Goal: Task Accomplishment & Management: Complete application form

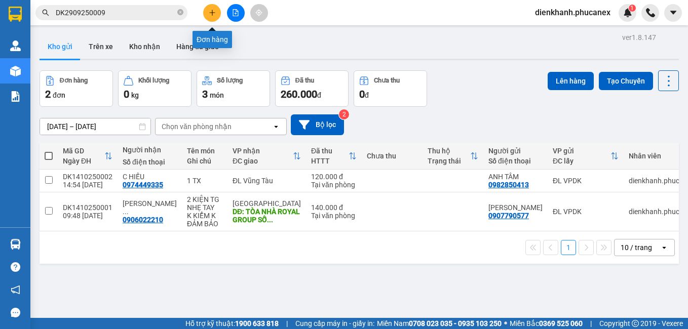
click at [209, 11] on icon "plus" at bounding box center [212, 12] width 7 height 7
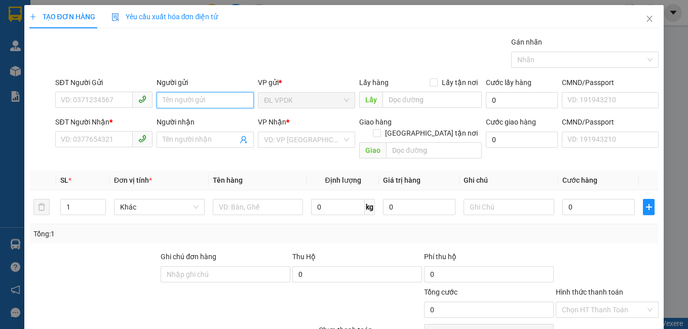
click at [184, 97] on input "Người gửi" at bounding box center [204, 100] width 97 height 16
type input "A"
type input "Ạ"
type input "AJ"
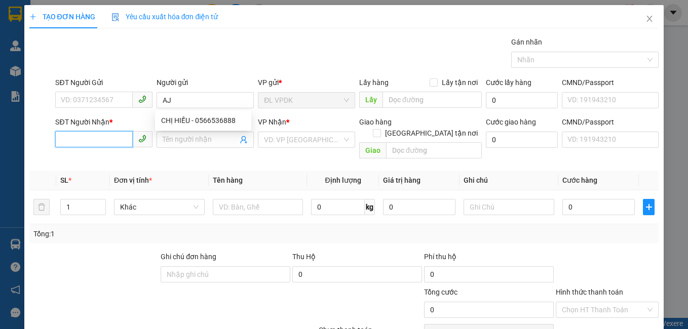
click at [113, 135] on input "SĐT Người Nhận *" at bounding box center [93, 139] width 77 height 16
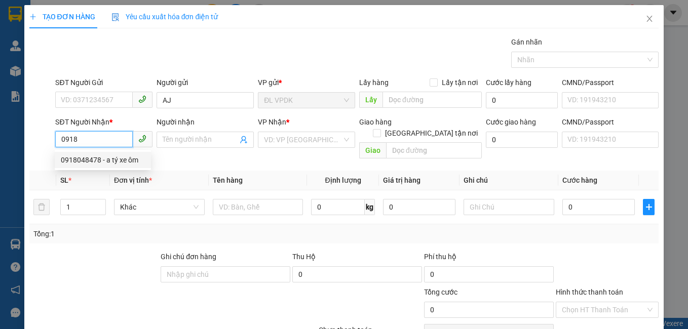
click at [110, 163] on div "0918048478 - a tý xe ôm" at bounding box center [103, 159] width 84 height 11
type input "0918048478"
type input "a tý xe ôm"
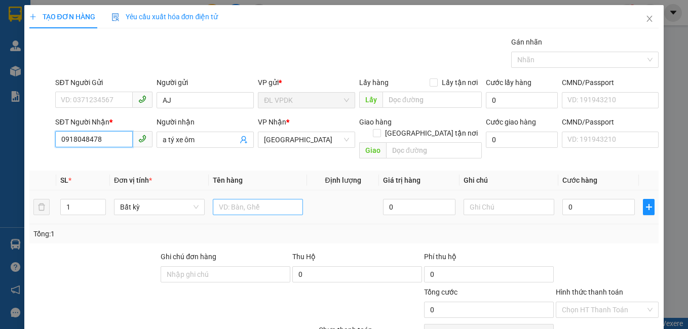
type input "0918048478"
click at [253, 200] on input "text" at bounding box center [258, 207] width 91 height 16
type input "1 TX"
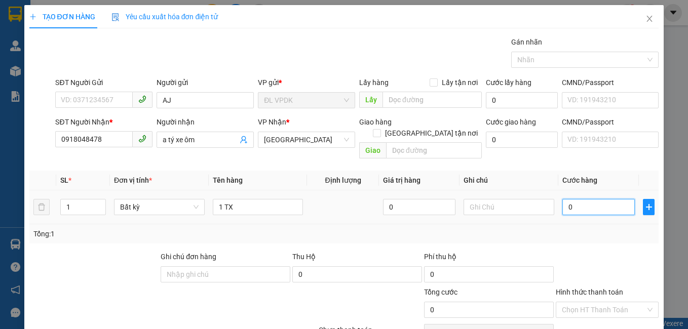
click at [579, 199] on input "0" at bounding box center [598, 207] width 72 height 16
type input "5"
type input "54"
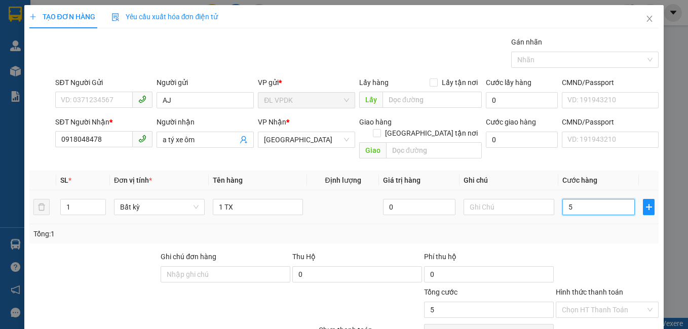
type input "54"
type input "540"
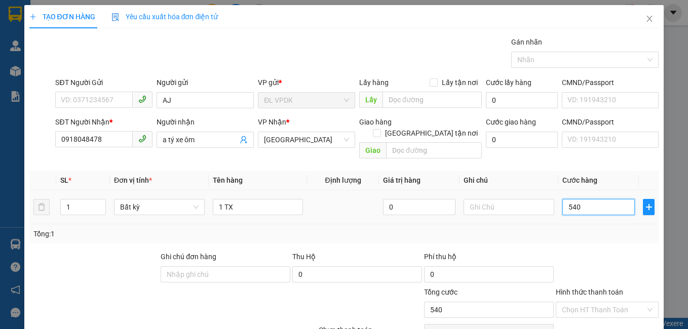
type input "5.400"
type input "54.000"
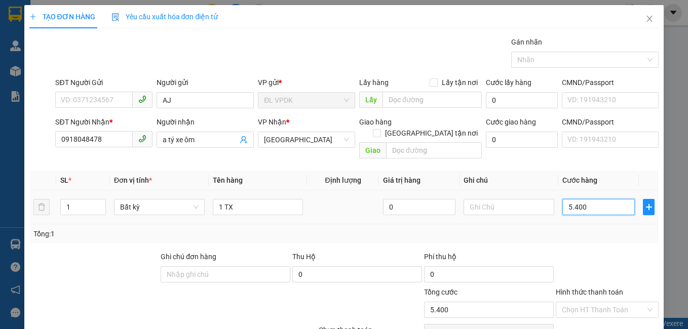
type input "54.000"
click at [566, 228] on div "Tổng: 1" at bounding box center [343, 233] width 621 height 11
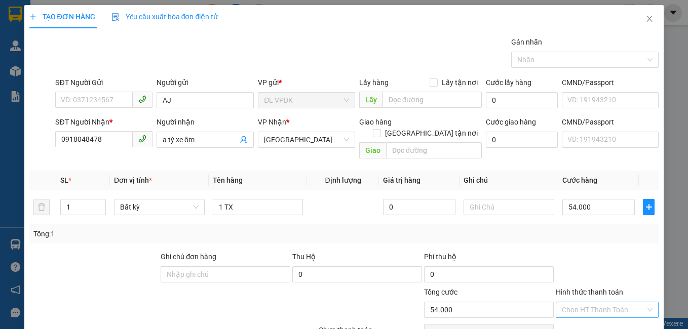
click at [598, 302] on input "Hình thức thanh toán" at bounding box center [604, 309] width 84 height 15
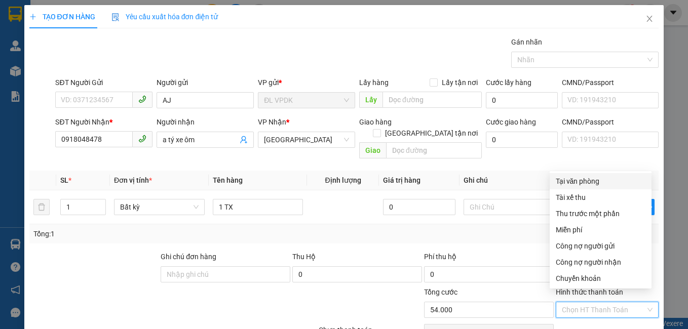
click at [585, 182] on div "Tại văn phòng" at bounding box center [601, 181] width 90 height 11
type input "0"
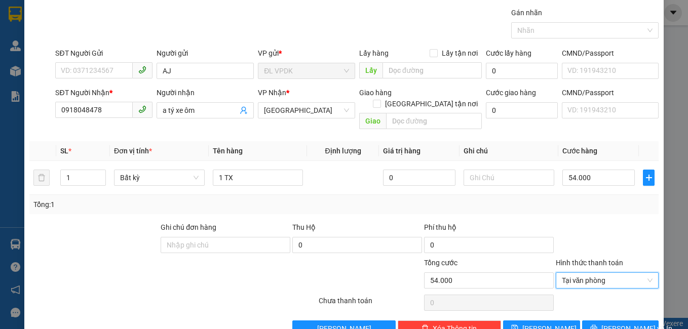
scroll to position [46, 0]
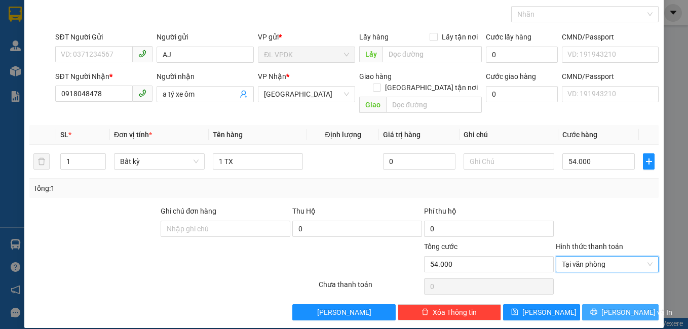
click at [602, 304] on button "[PERSON_NAME] và In" at bounding box center [620, 312] width 77 height 16
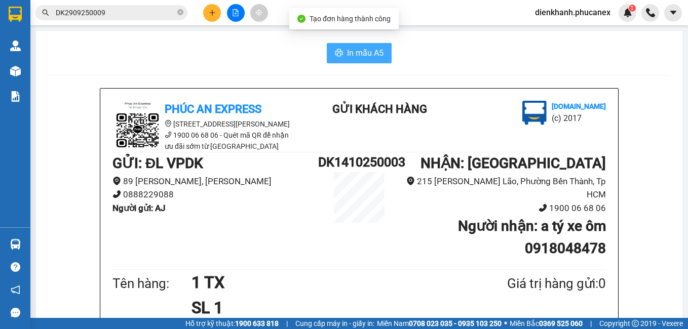
click at [335, 53] on icon "printer" at bounding box center [339, 52] width 8 height 7
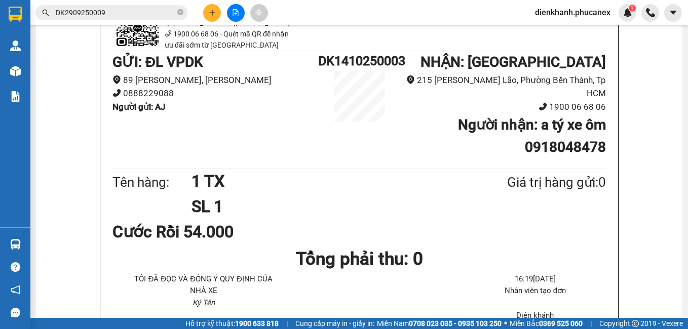
scroll to position [51, 0]
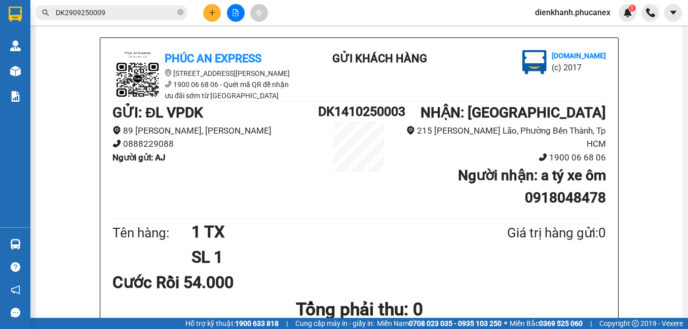
click at [602, 139] on div "Phúc An Express [STREET_ADDRESS][PERSON_NAME] 1900 06 68 06 - Quét mã QR để nhậ…" at bounding box center [359, 277] width 518 height 479
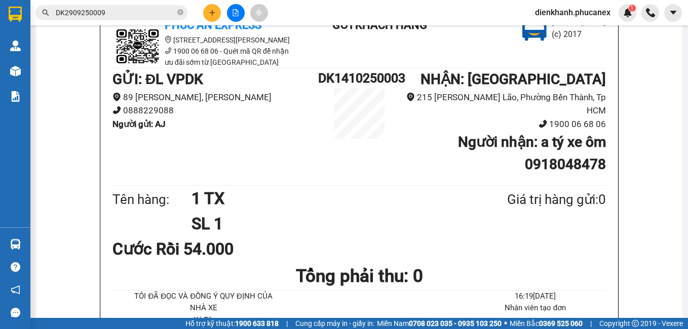
scroll to position [0, 0]
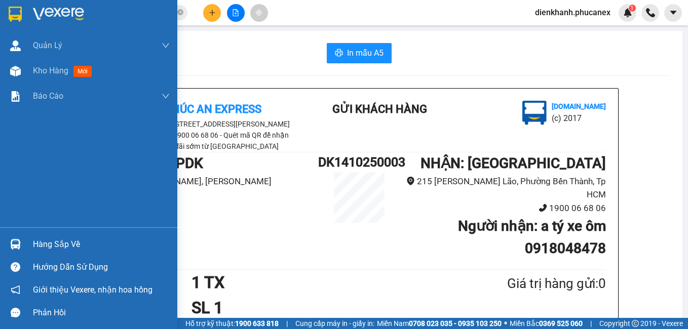
click at [1, 18] on div at bounding box center [88, 16] width 177 height 33
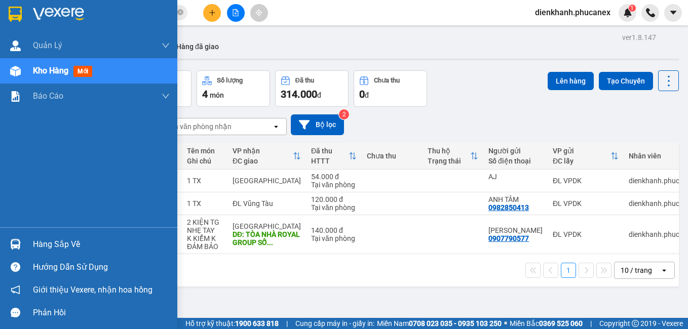
click at [14, 12] on img at bounding box center [15, 14] width 13 height 15
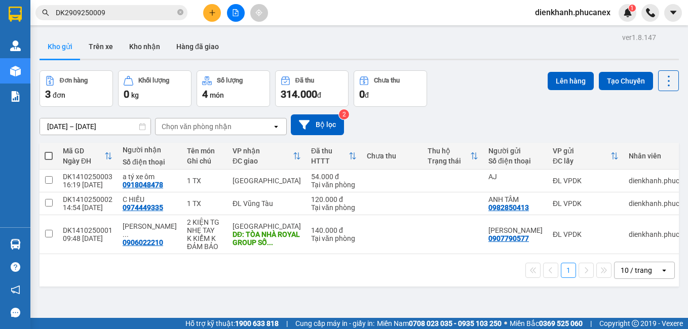
click at [634, 275] on div "10 / trang" at bounding box center [635, 270] width 31 height 10
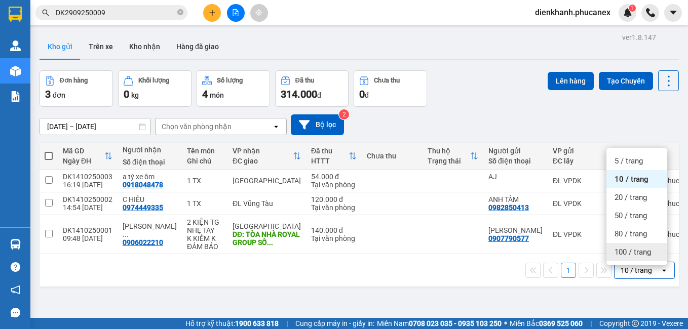
click at [623, 249] on span "100 / trang" at bounding box center [632, 252] width 36 height 10
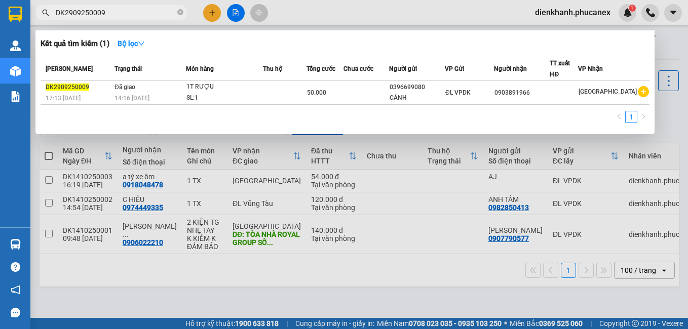
drag, startPoint x: 104, startPoint y: 14, endPoint x: 55, endPoint y: 8, distance: 49.1
click at [55, 8] on span "DK2909250009" at bounding box center [111, 12] width 152 height 15
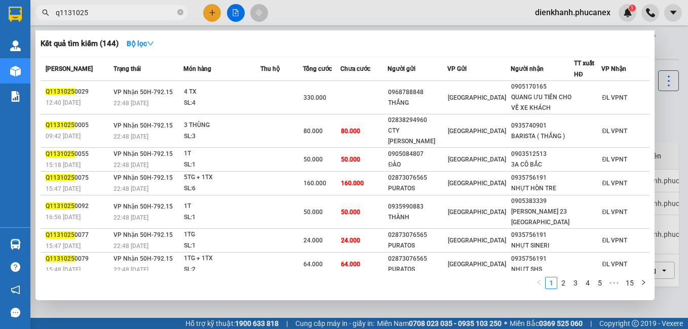
click at [91, 14] on input "q1131025" at bounding box center [116, 12] width 120 height 11
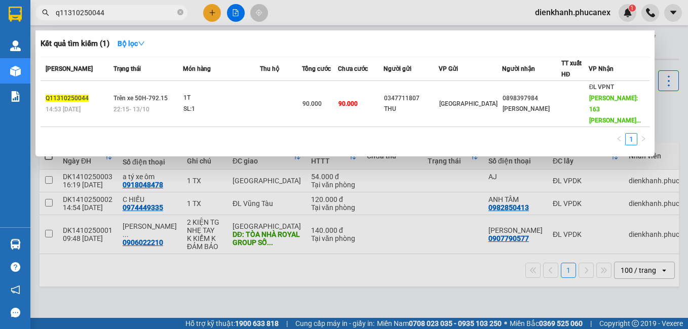
click at [62, 12] on input "q11310250044" at bounding box center [116, 12] width 120 height 11
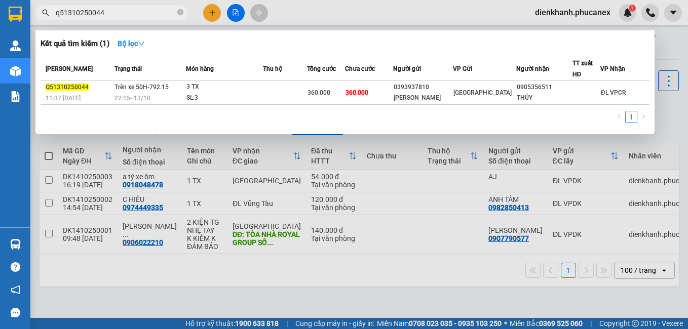
click at [103, 12] on input "q51310250044" at bounding box center [116, 12] width 120 height 11
type input "q51310250122"
click at [45, 115] on div "1" at bounding box center [345, 120] width 609 height 18
click at [112, 11] on input "q51310250122" at bounding box center [116, 12] width 120 height 11
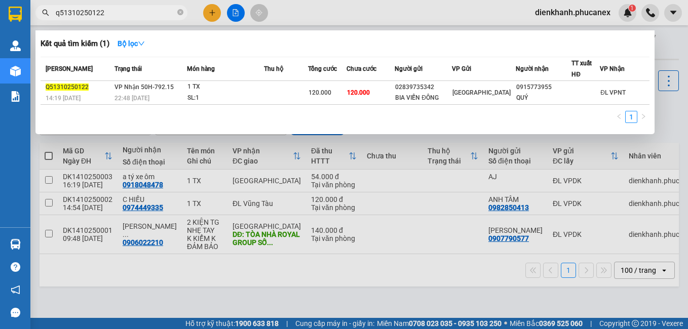
click at [215, 286] on div at bounding box center [344, 164] width 688 height 329
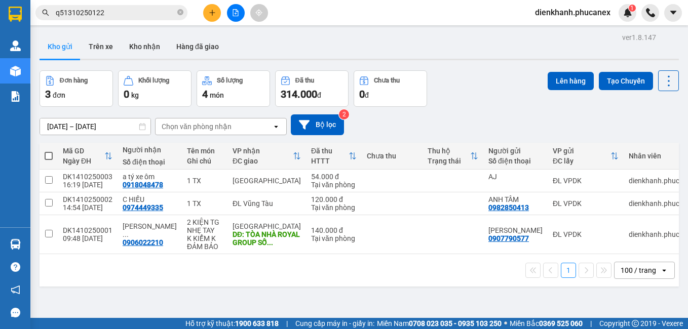
click at [591, 106] on div "Lên hàng Tạo Chuyến" at bounding box center [612, 88] width 131 height 36
click at [212, 16] on icon "plus" at bounding box center [212, 12] width 7 height 7
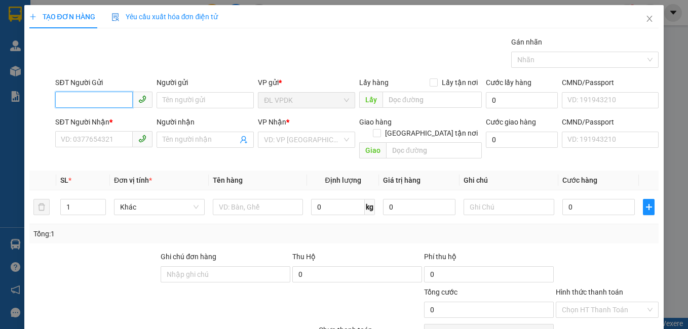
click at [98, 101] on input "SĐT Người Gửi" at bounding box center [93, 100] width 77 height 16
click at [76, 121] on div "0905464114 - TUYẾT LÂN" at bounding box center [103, 120] width 84 height 11
type input "0905464114"
type input "TUYẾT LÂN"
type input "0969011065"
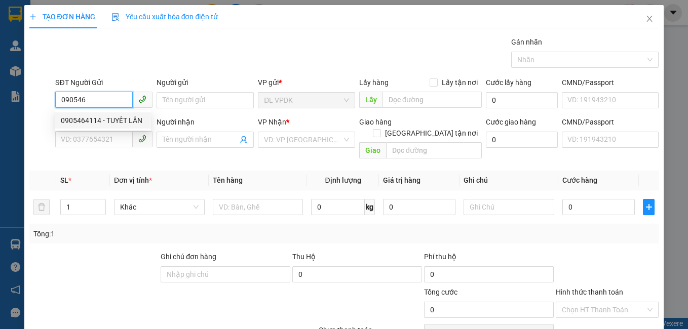
type input "YAMAHA. PT"
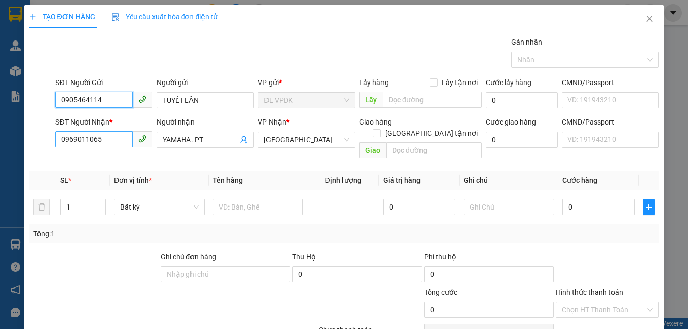
type input "0905464114"
click at [105, 141] on input "0969011065" at bounding box center [93, 139] width 77 height 16
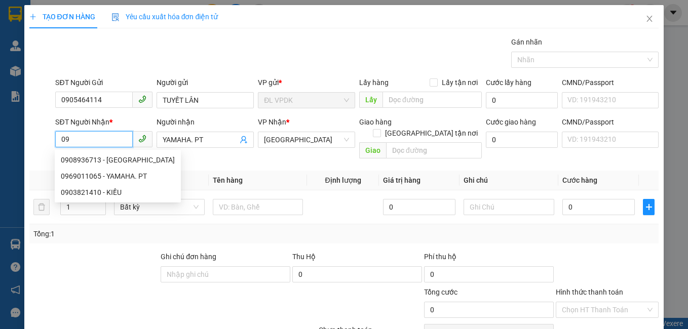
type input "0"
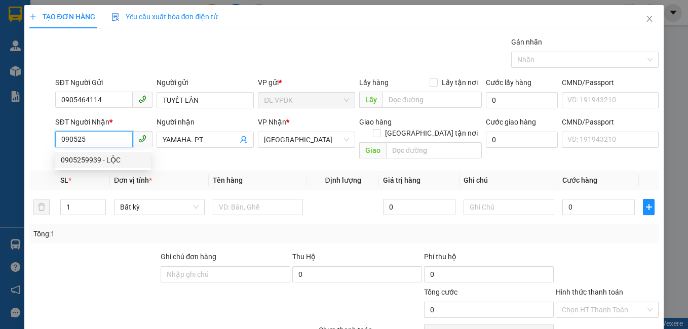
click at [85, 161] on div "0905259939 - LỘC" at bounding box center [103, 159] width 84 height 11
type input "0905259939"
type input "LỘC"
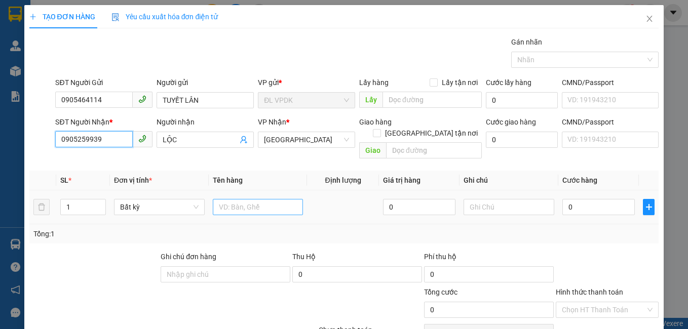
type input "0905259939"
click at [228, 199] on input "text" at bounding box center [258, 207] width 91 height 16
type input "1PB"
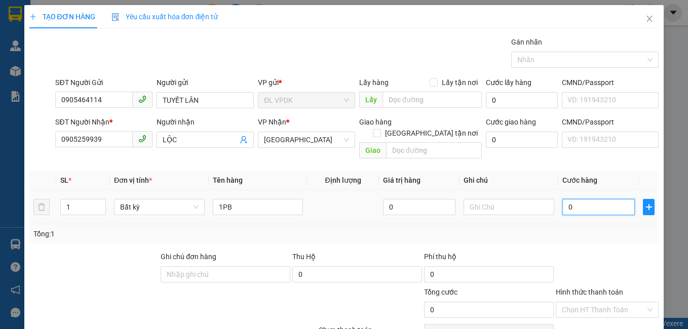
click at [563, 199] on input "0" at bounding box center [598, 207] width 72 height 16
type input "2"
type input "20"
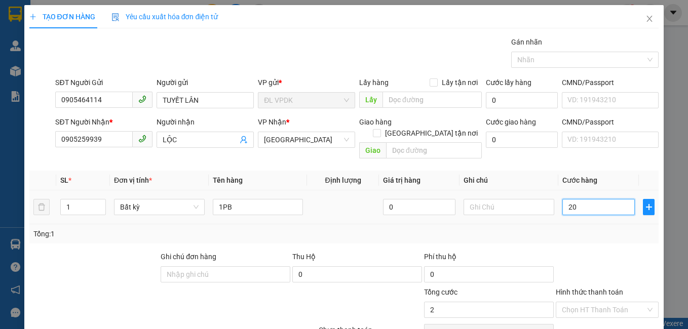
type input "20"
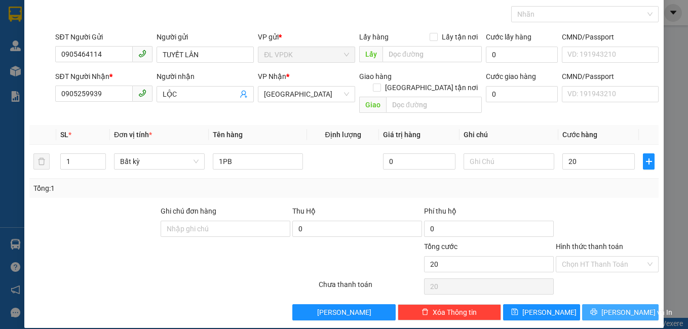
type input "20.000"
click at [612, 307] on span "[PERSON_NAME] và In" at bounding box center [636, 312] width 71 height 11
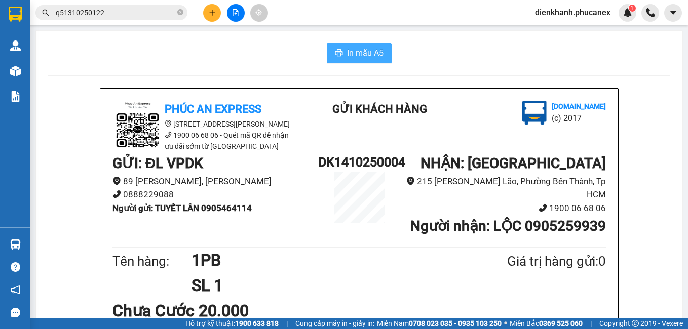
click at [357, 52] on span "In mẫu A5" at bounding box center [365, 53] width 36 height 13
click at [210, 16] on icon "plus" at bounding box center [212, 12] width 7 height 7
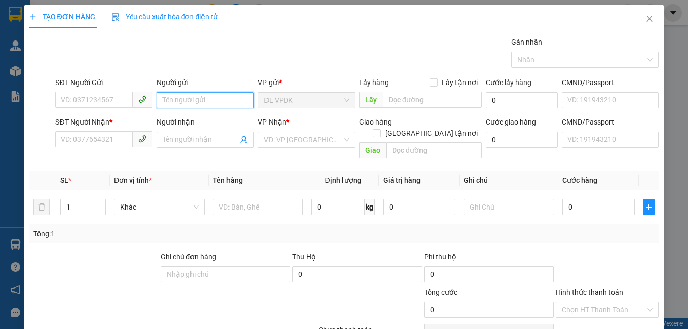
click at [176, 100] on input "Người gửi" at bounding box center [204, 100] width 97 height 16
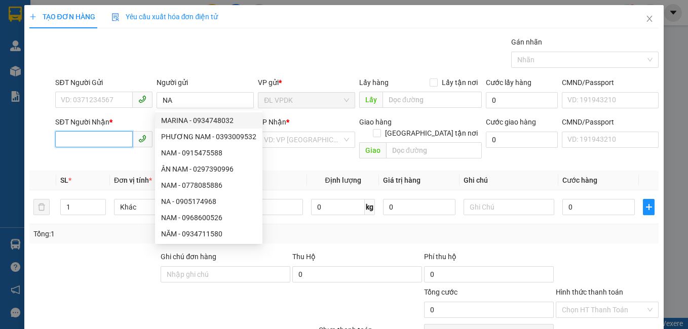
click at [117, 137] on input "SĐT Người Nhận *" at bounding box center [93, 139] width 77 height 16
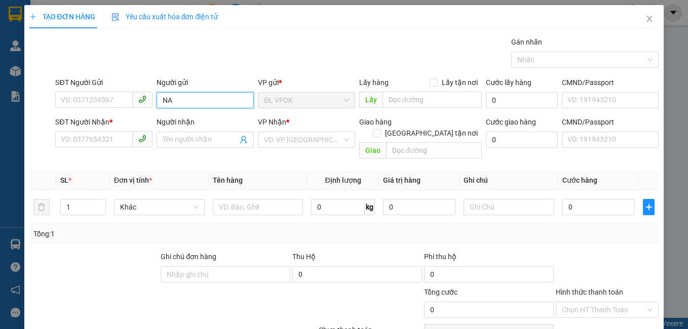
click at [176, 105] on input "NA" at bounding box center [204, 100] width 97 height 16
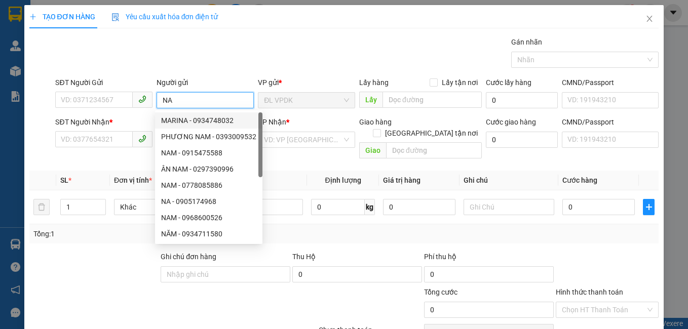
type input "N"
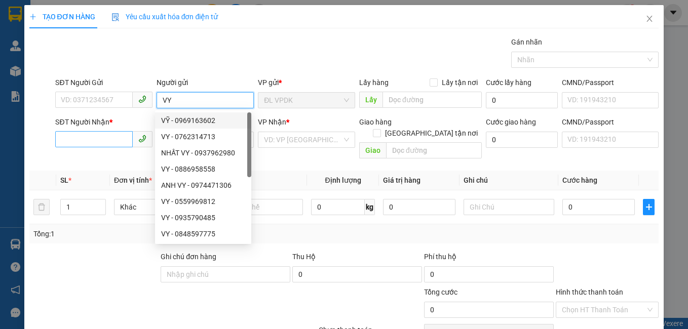
type input "VY"
click at [96, 142] on input "SĐT Người Nhận *" at bounding box center [93, 139] width 77 height 16
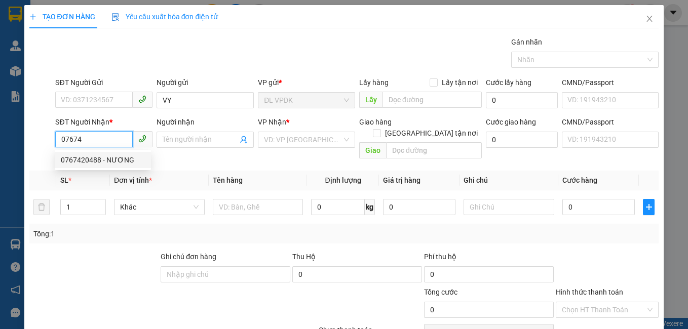
click at [83, 160] on div "0767420488 - NƯƠNG" at bounding box center [103, 159] width 84 height 11
type input "0767420488"
type input "NƯƠNG"
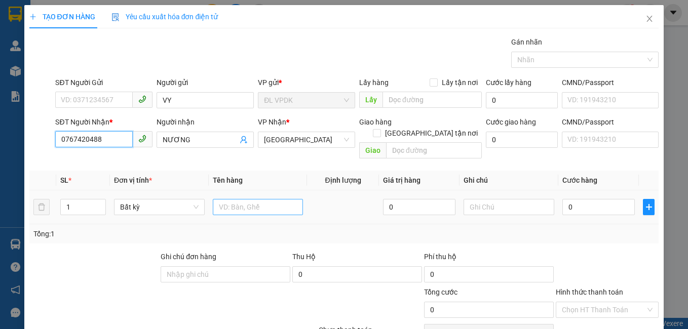
type input "0767420488"
click at [219, 199] on input "text" at bounding box center [258, 207] width 91 height 16
type input "1 BỊ"
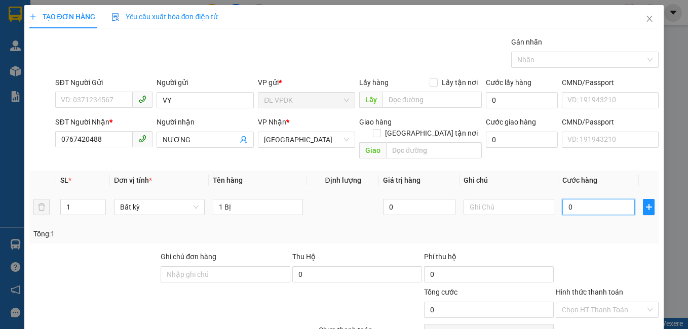
click at [562, 199] on input "0" at bounding box center [598, 207] width 72 height 16
type input "2"
type input "20"
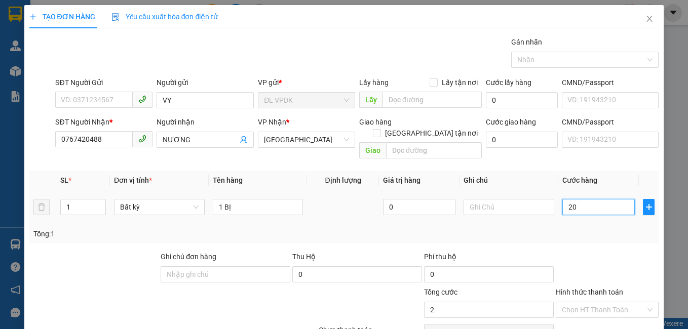
type input "20"
type input "20.000"
click at [595, 288] on label "Hình thức thanh toán" at bounding box center [589, 292] width 67 height 8
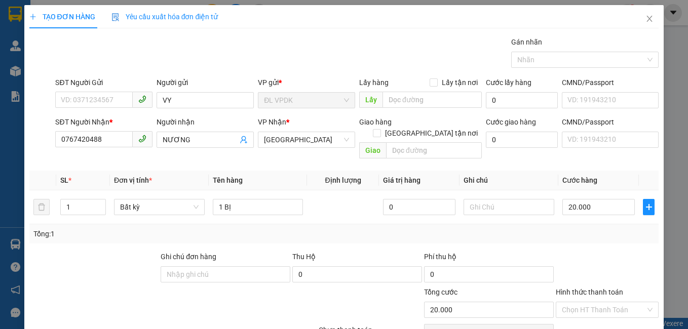
click at [595, 302] on input "Hình thức thanh toán" at bounding box center [604, 309] width 84 height 15
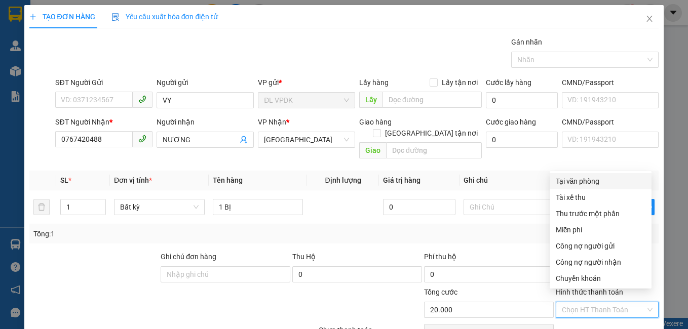
click at [578, 184] on div "Tại văn phòng" at bounding box center [601, 181] width 90 height 11
type input "0"
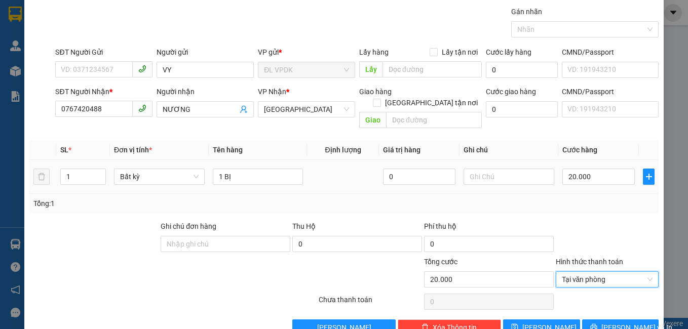
scroll to position [46, 0]
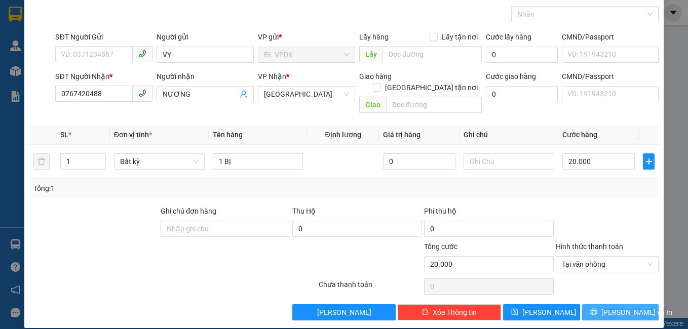
click at [616, 307] on span "[PERSON_NAME] và In" at bounding box center [636, 312] width 71 height 11
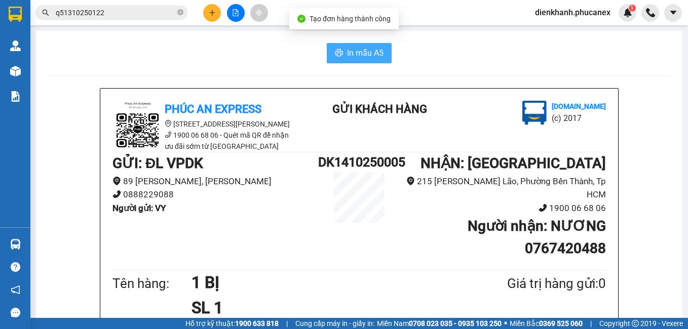
click at [347, 54] on span "In mẫu A5" at bounding box center [365, 53] width 36 height 13
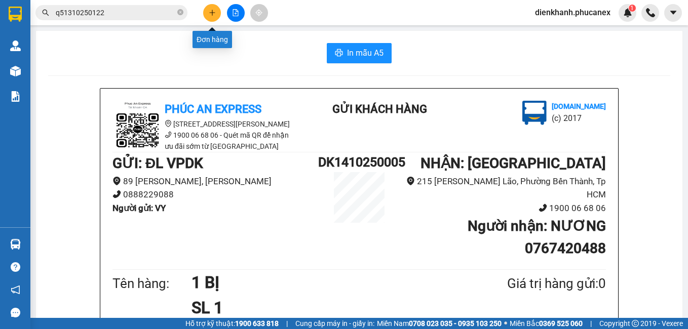
click at [216, 16] on button at bounding box center [212, 13] width 18 height 18
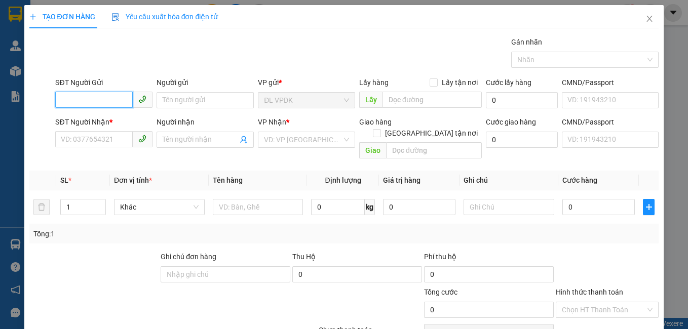
click at [116, 100] on input "SĐT Người Gửi" at bounding box center [93, 100] width 77 height 16
click at [93, 117] on div "0773524474 - TOÀN" at bounding box center [103, 120] width 84 height 11
type input "0773524474"
type input "TOÀN"
type input "0917959298"
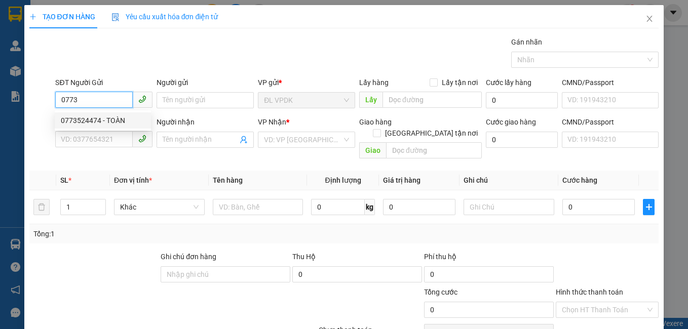
type input "PHƯỚC"
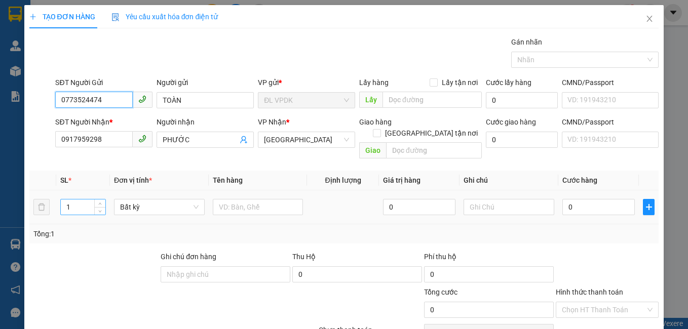
type input "0773524474"
click at [83, 200] on input "1" at bounding box center [83, 207] width 45 height 15
type input "2"
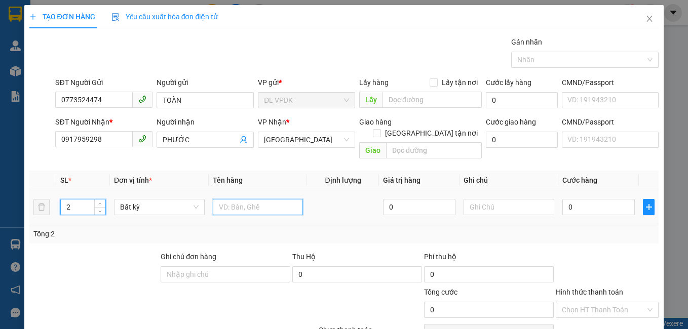
drag, startPoint x: 221, startPoint y: 191, endPoint x: 222, endPoint y: 196, distance: 5.7
click at [223, 199] on input "text" at bounding box center [258, 207] width 91 height 16
type input "2TX"
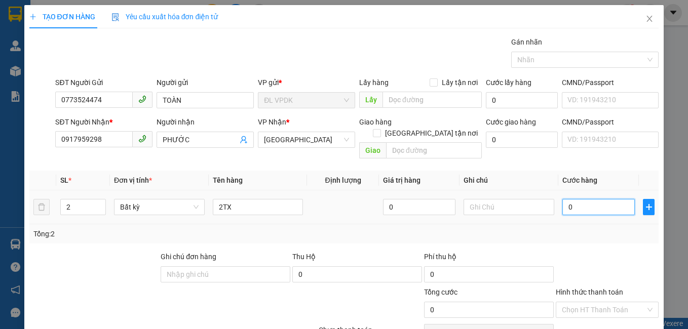
click at [563, 199] on input "0" at bounding box center [598, 207] width 72 height 16
type input "6"
type input "60"
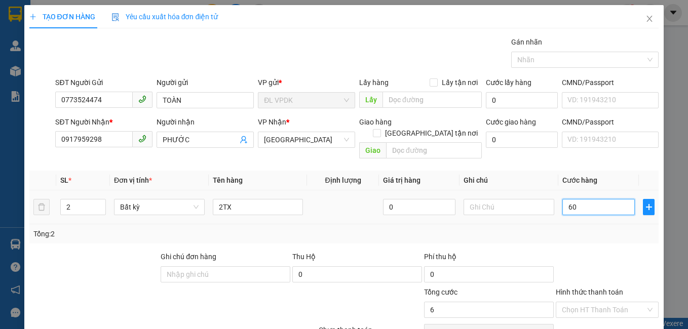
type input "60"
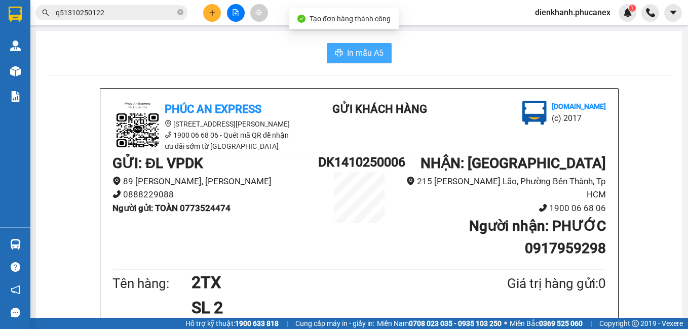
click at [349, 54] on span "In mẫu A5" at bounding box center [365, 53] width 36 height 13
